Goal: Register for event/course

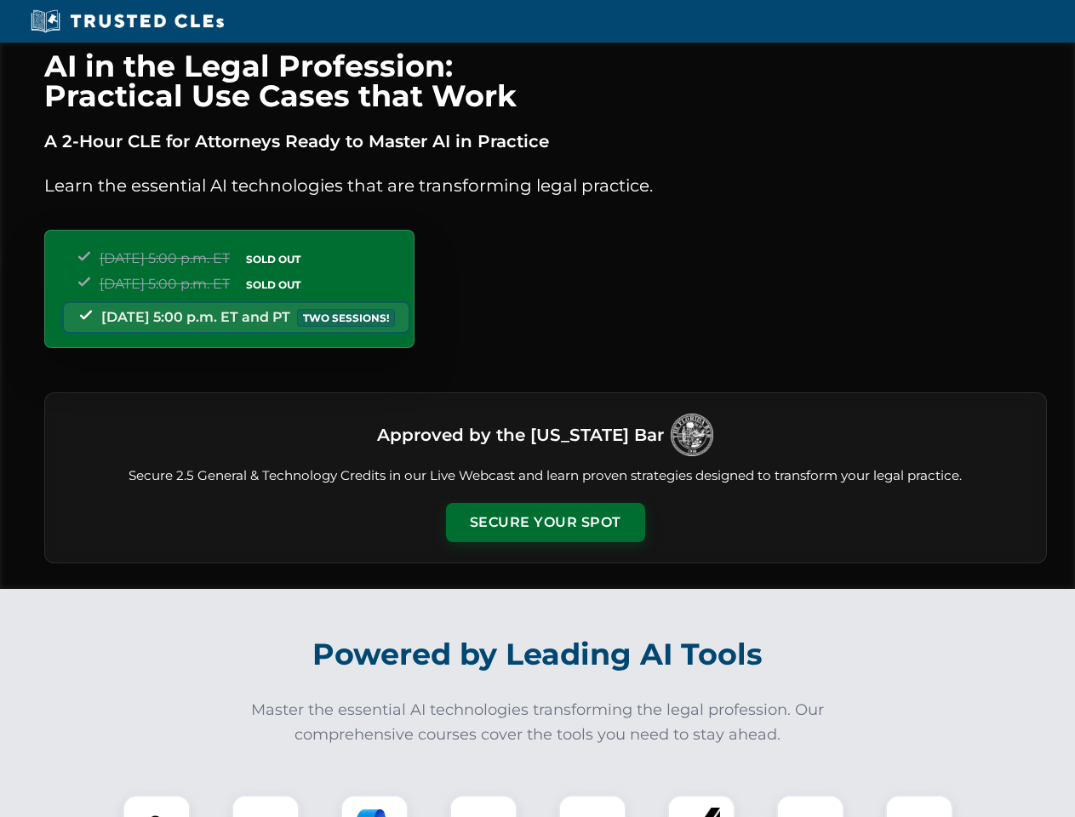
click at [545, 522] on button "Secure Your Spot" at bounding box center [545, 522] width 199 height 39
click at [157, 806] on img at bounding box center [156, 828] width 49 height 49
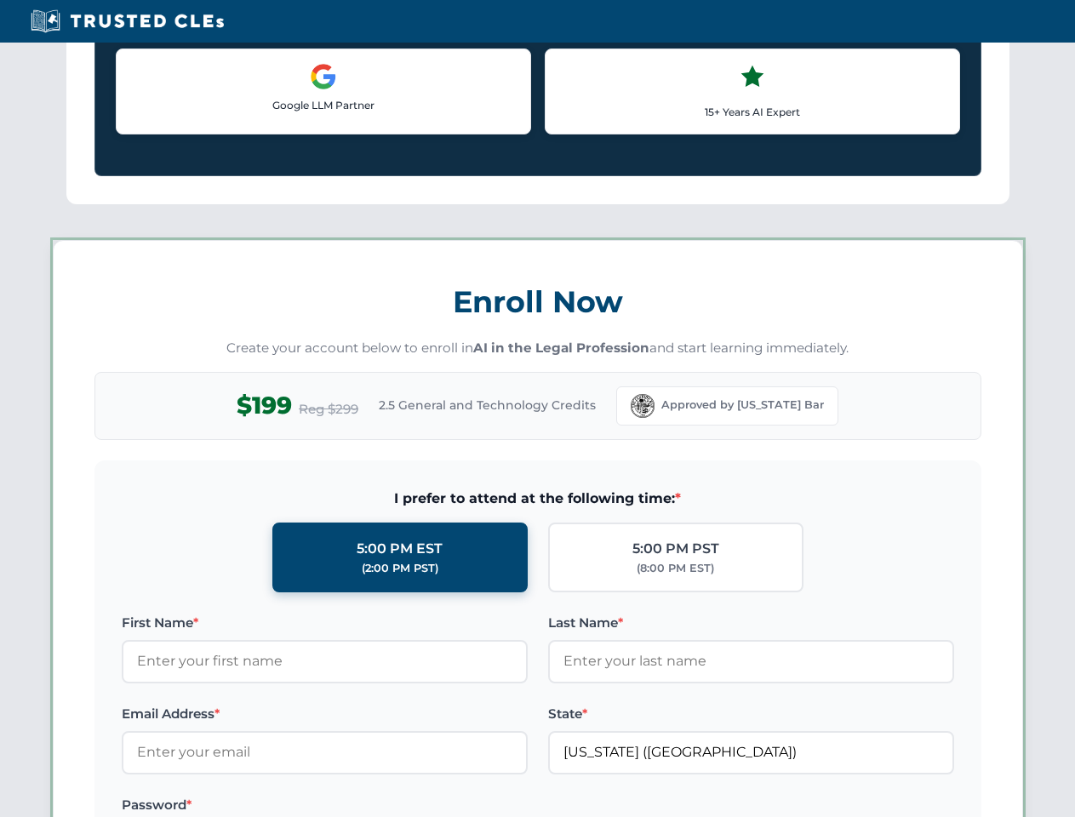
click at [483, 806] on label "Password *" at bounding box center [325, 805] width 406 height 20
